Goal: Navigation & Orientation: Find specific page/section

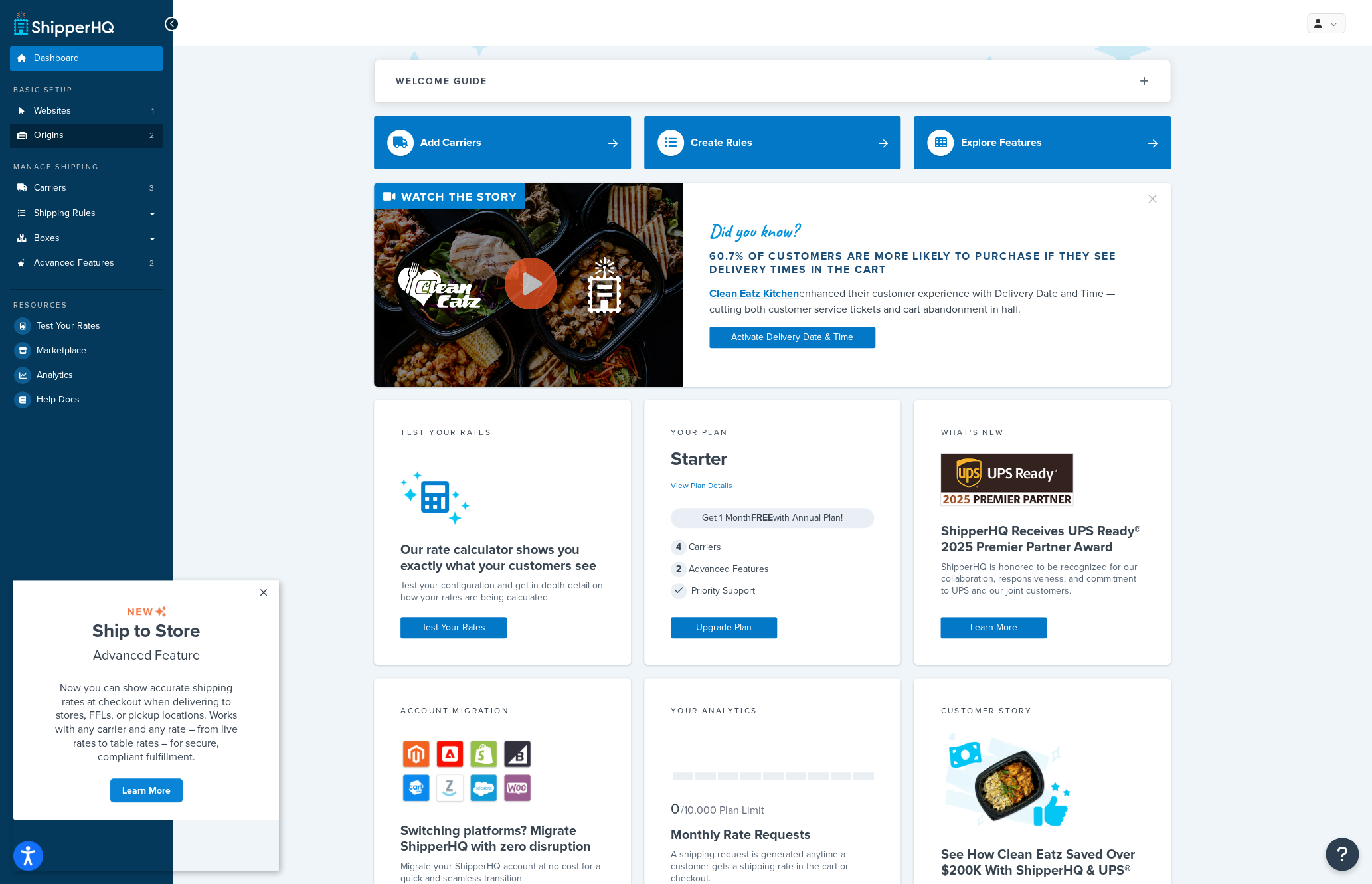
click at [119, 142] on link "Origins 2" at bounding box center [86, 136] width 153 height 25
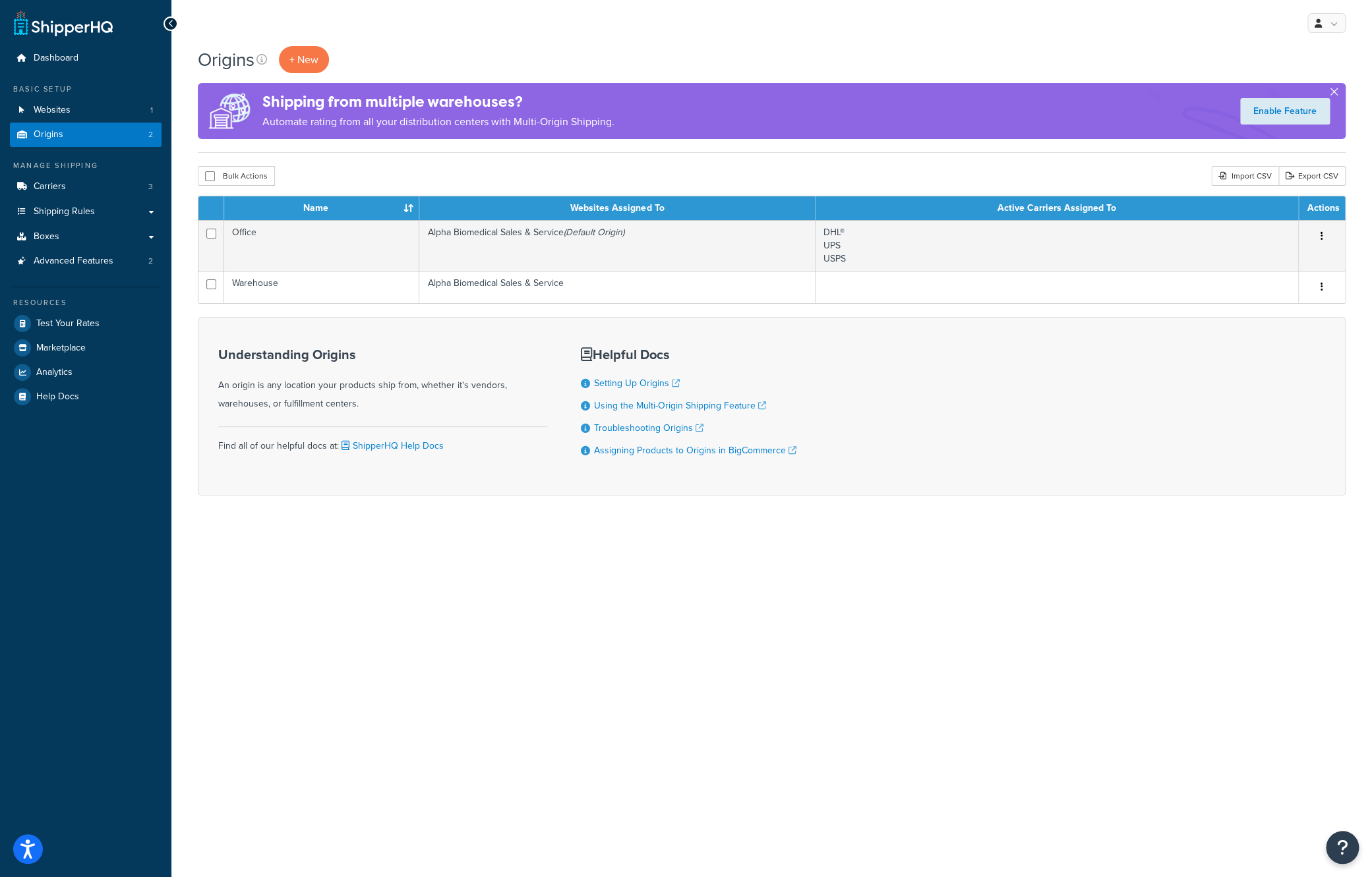
click at [1334, 93] on button "button" at bounding box center [1334, 94] width 3 height 3
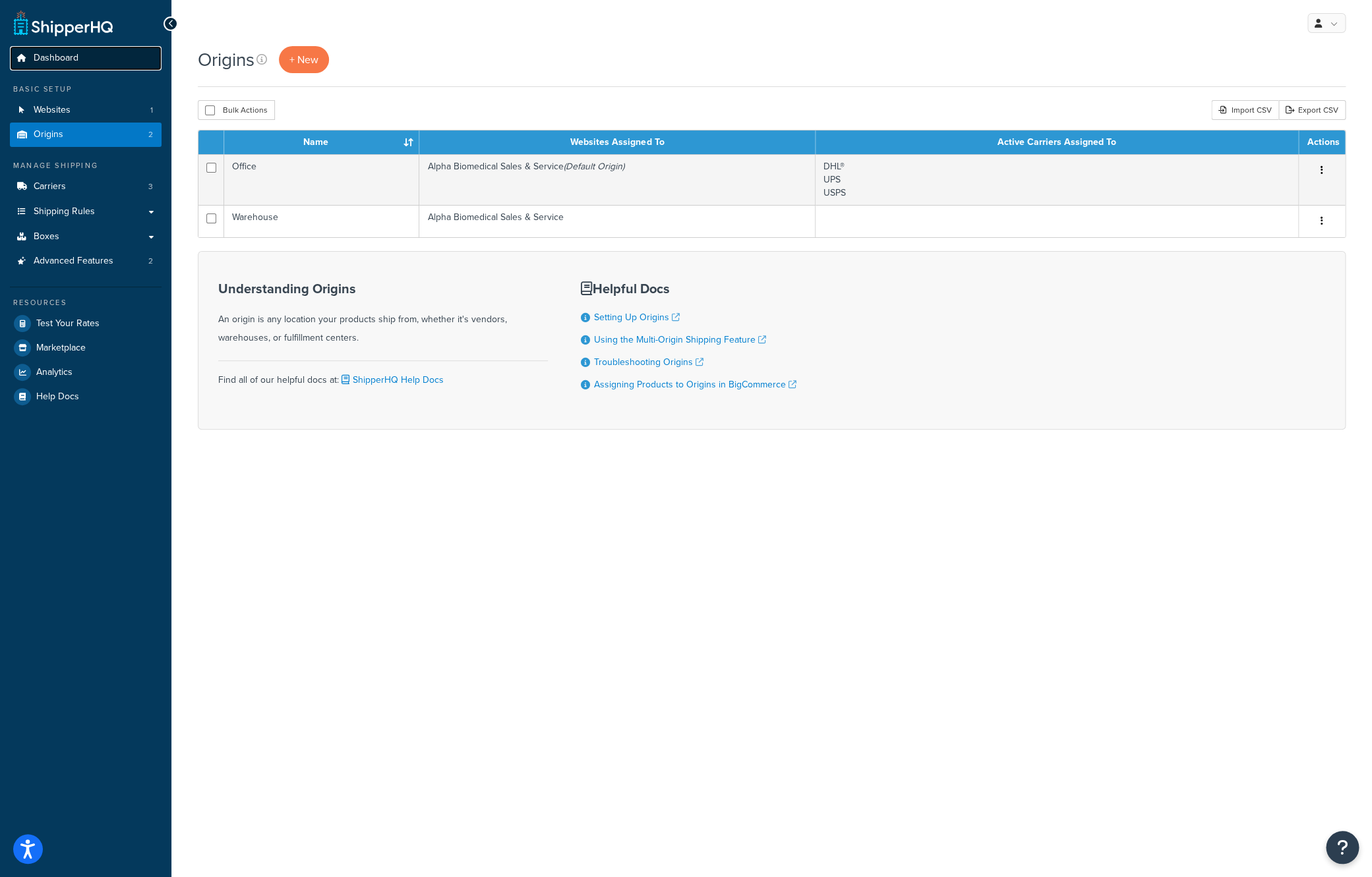
click at [60, 55] on span "Dashboard" at bounding box center [56, 58] width 45 height 11
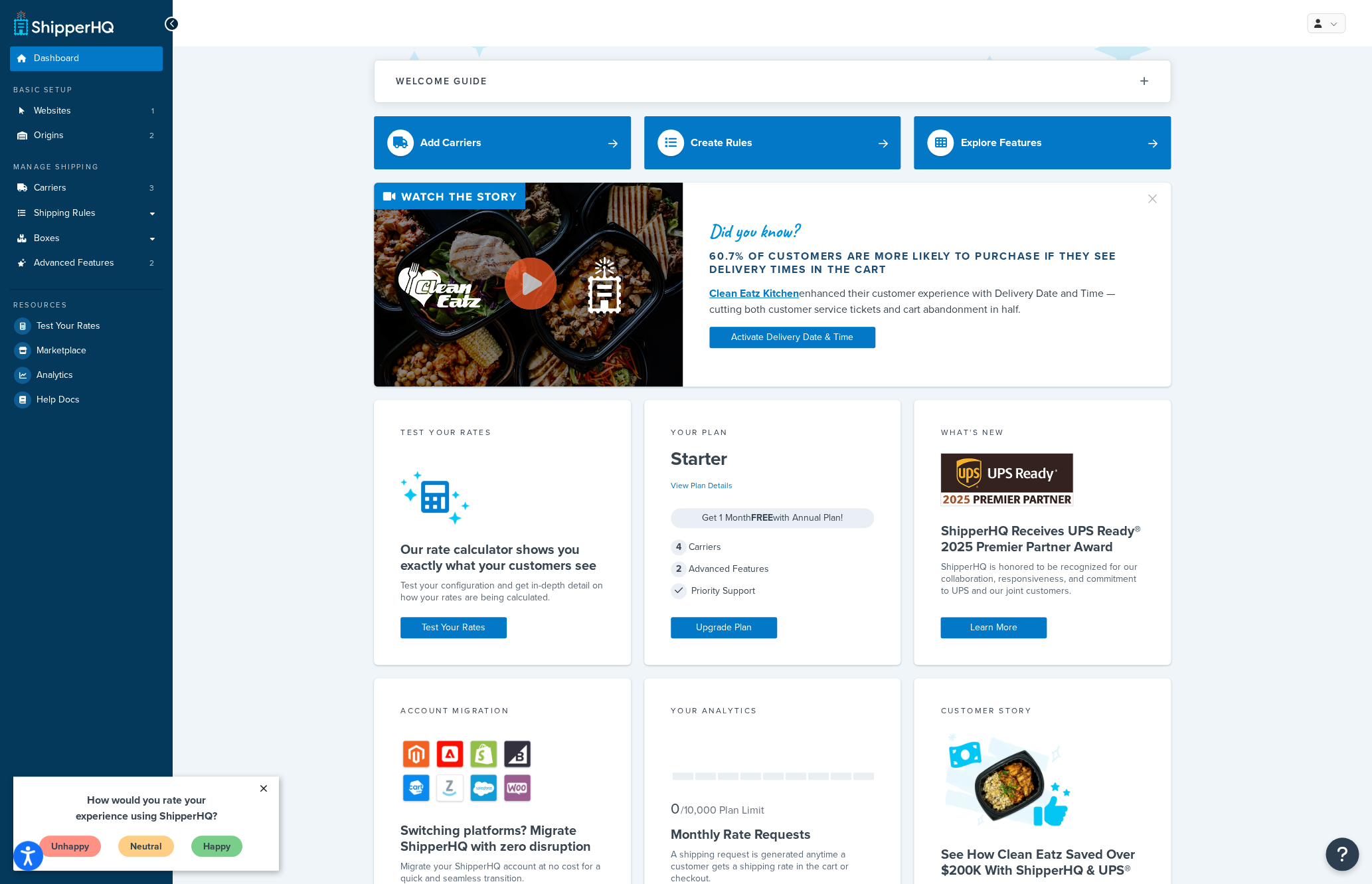
click at [265, 788] on link "×" at bounding box center [263, 788] width 23 height 24
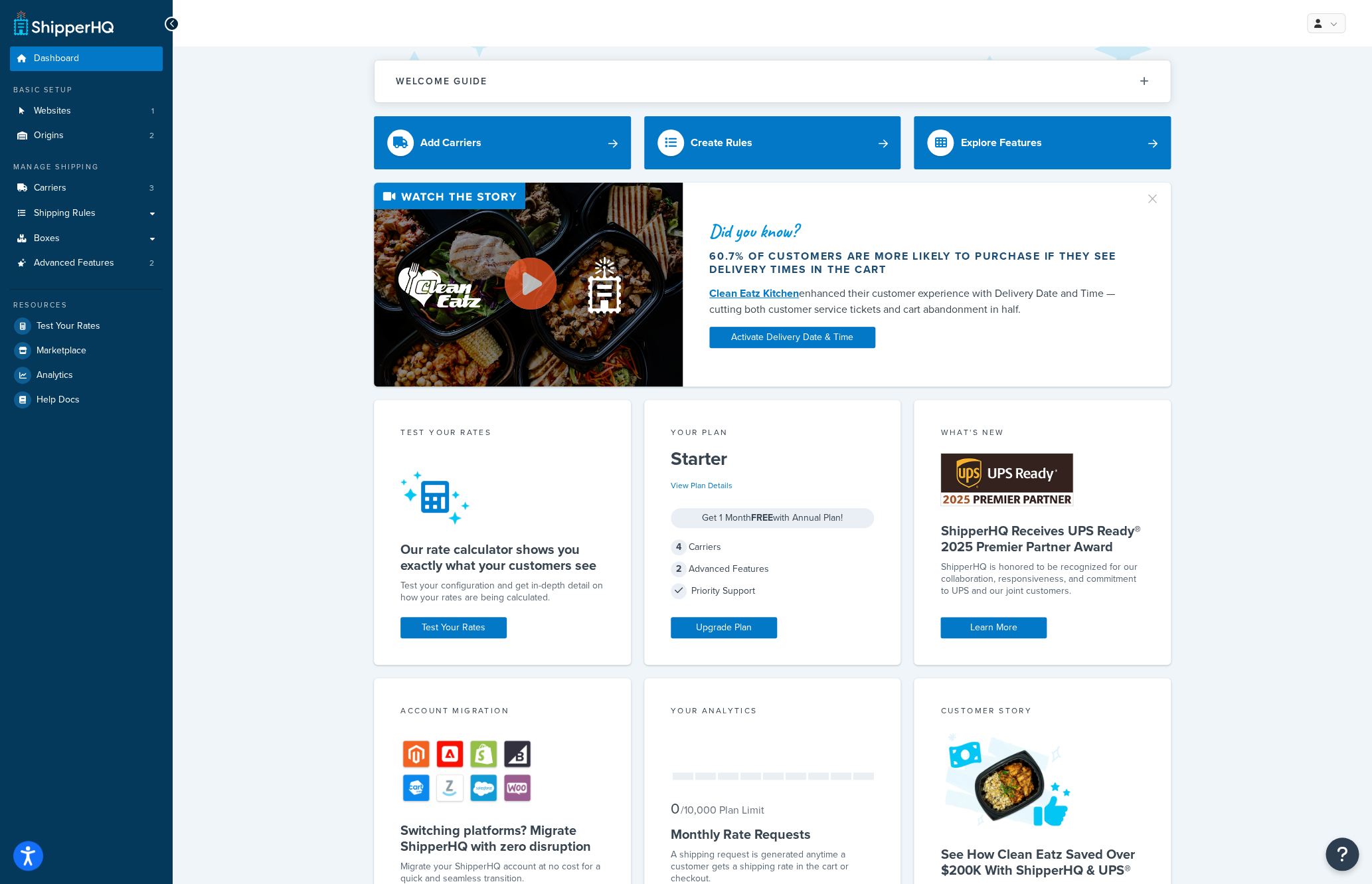
click at [171, 24] on icon at bounding box center [172, 23] width 6 height 9
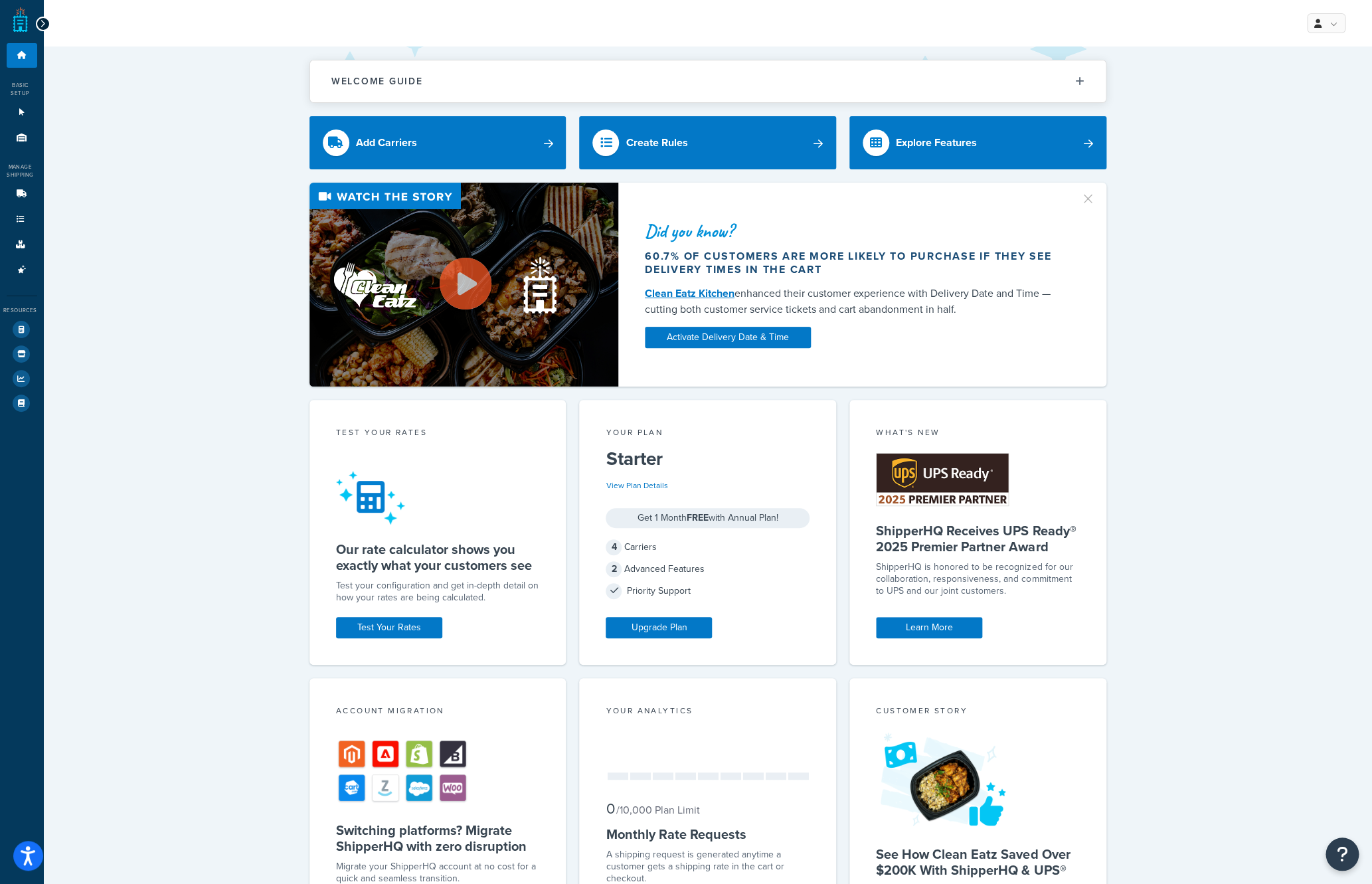
click at [42, 24] on icon at bounding box center [42, 23] width 6 height 9
